Goal: Task Accomplishment & Management: Manage account settings

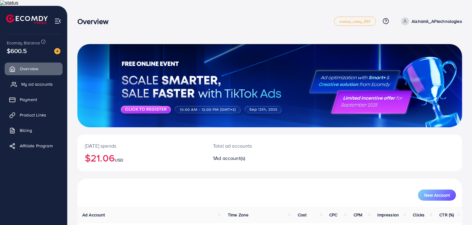
click at [39, 81] on span "My ad accounts" at bounding box center [36, 84] width 31 height 6
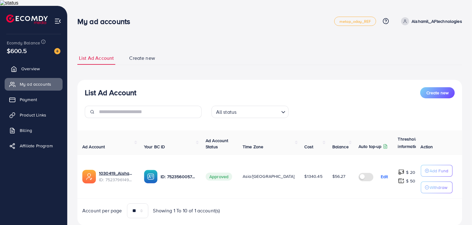
click at [45, 65] on link "Overview" at bounding box center [34, 69] width 58 height 12
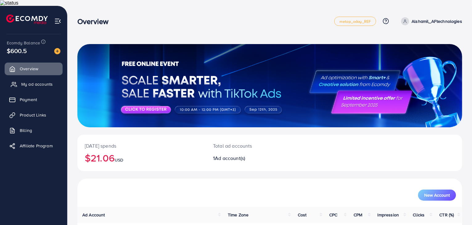
click at [39, 81] on span "My ad accounts" at bounding box center [36, 84] width 31 height 6
